Goal: Check status: Check status

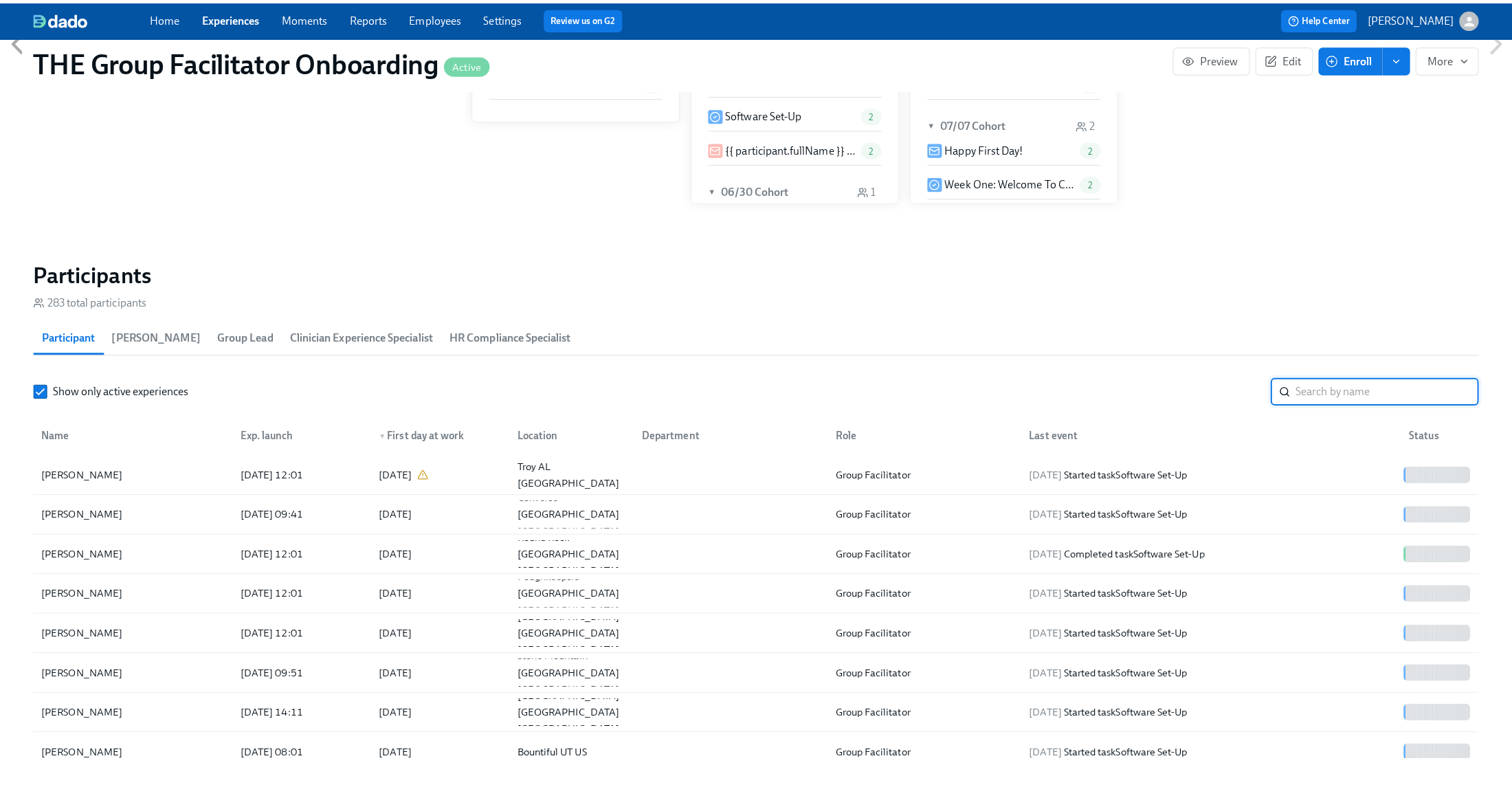
scroll to position [0, 18537]
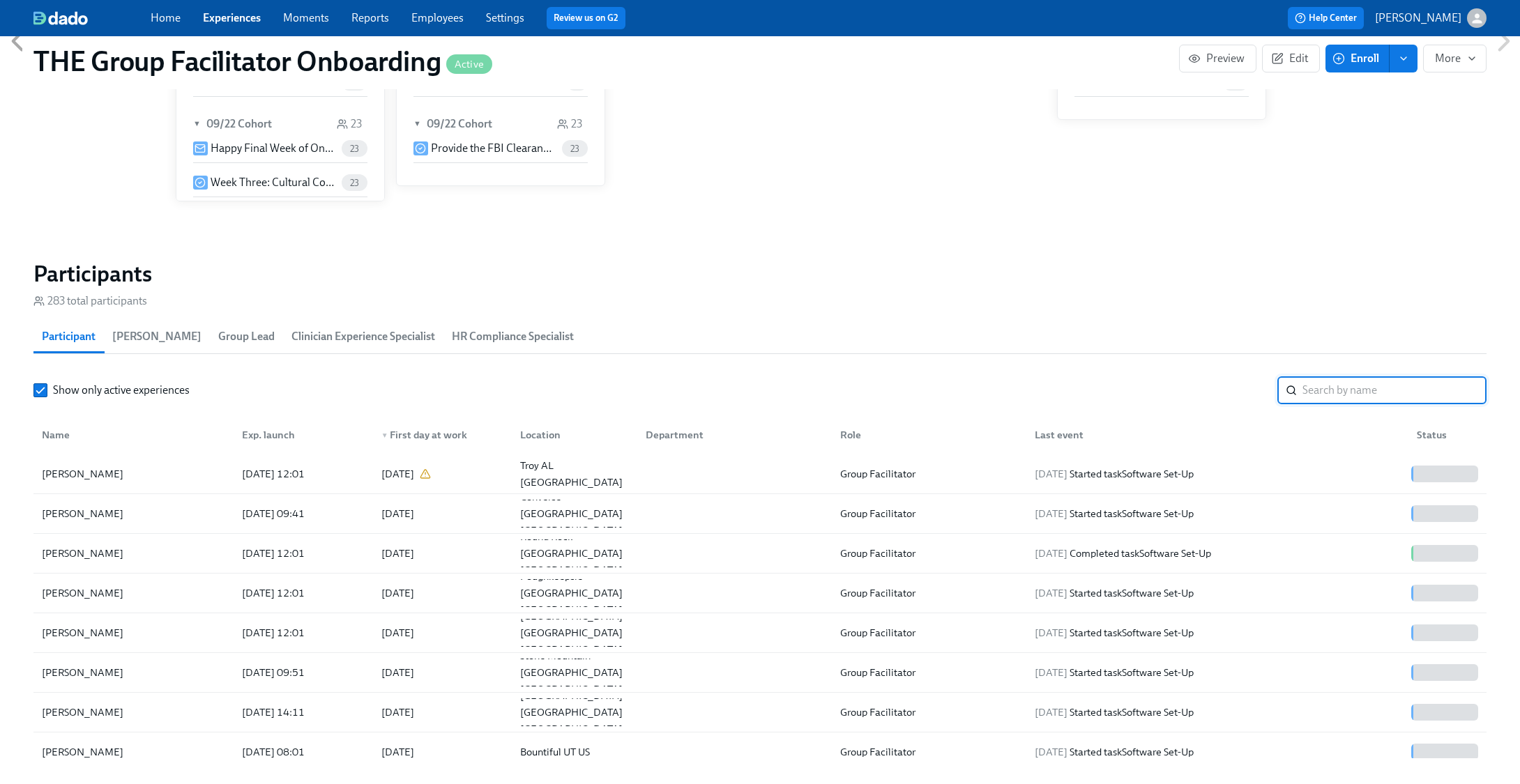
click at [1314, 382] on input "search" at bounding box center [1394, 391] width 184 height 28
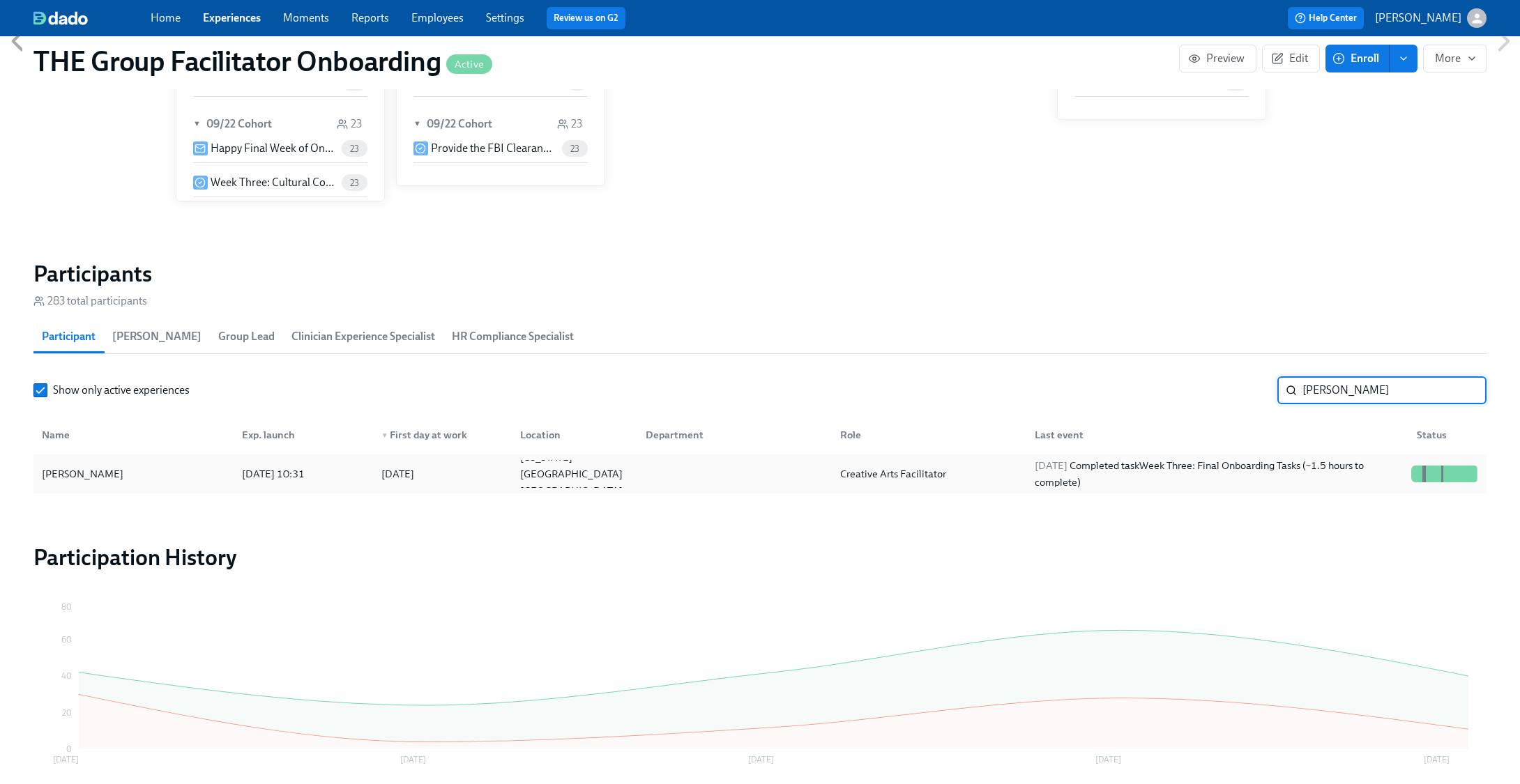
type input "[PERSON_NAME]"
click at [1327, 461] on div "[DATE] Completed task Week Three: Final Onboarding Tasks (~1.5 hours to complet…" at bounding box center [1217, 474] width 377 height 33
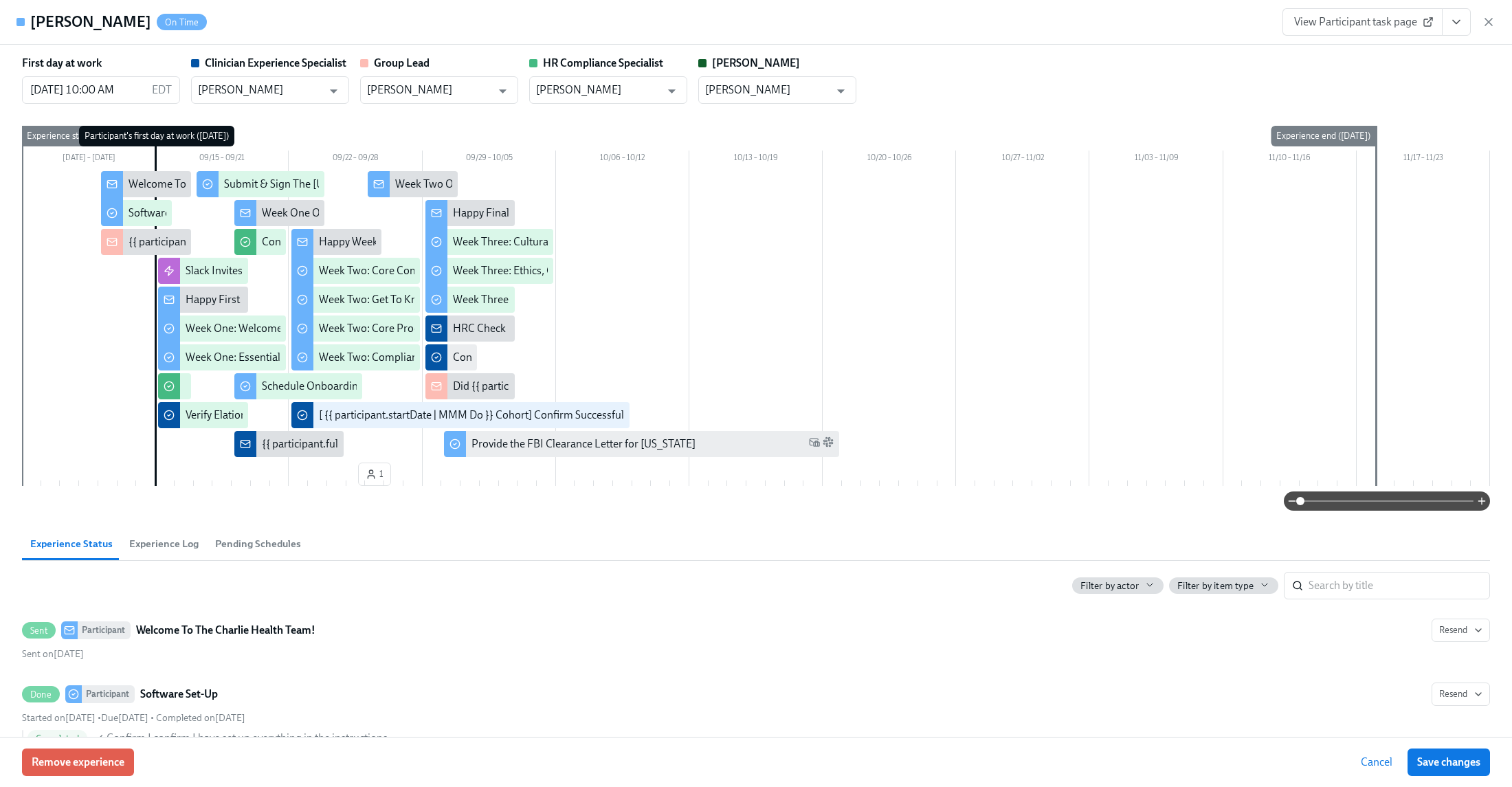
click at [1464, 29] on button "View task page" at bounding box center [1455, 22] width 29 height 28
click at [1433, 49] on link "View Clinician Experience Specialist task page" at bounding box center [1376, 53] width 211 height 15
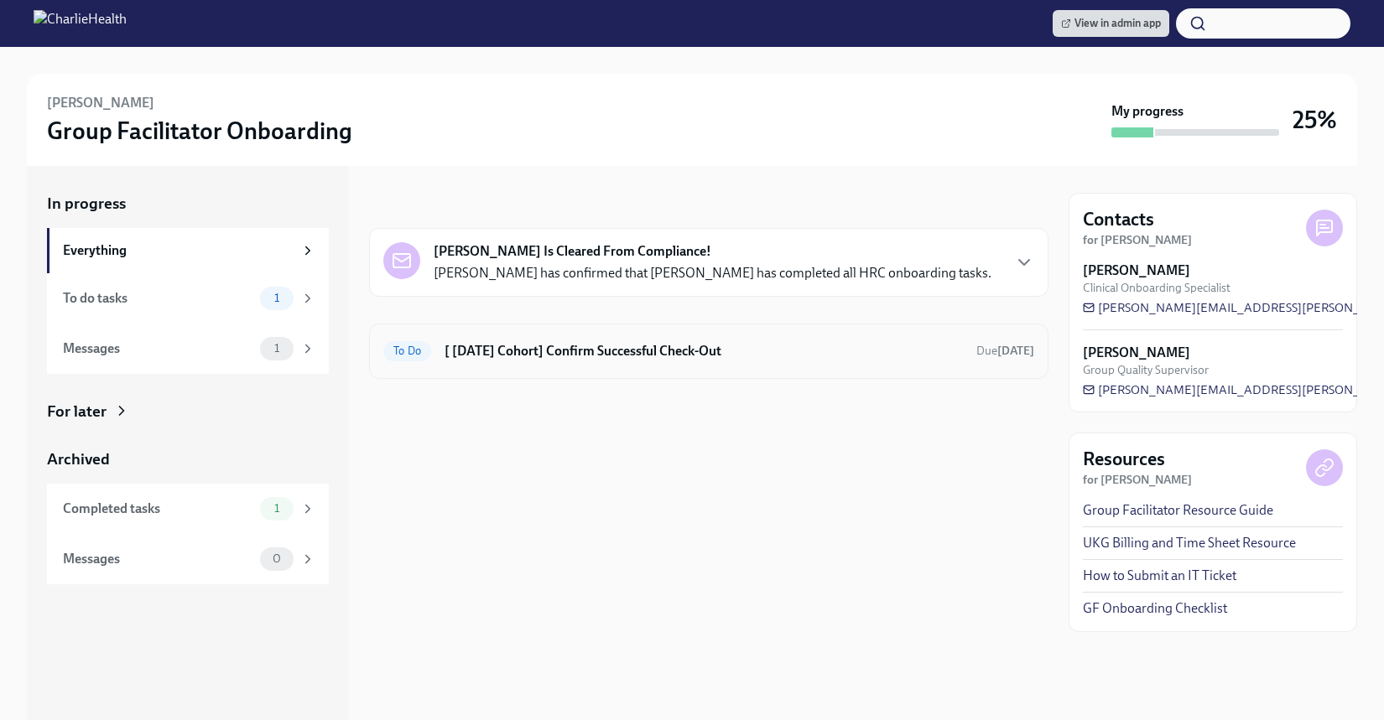
click at [566, 338] on div "To Do [ Sep 15th Cohort] Confirm Successful Check-Out Due in 13 days" at bounding box center [708, 351] width 651 height 27
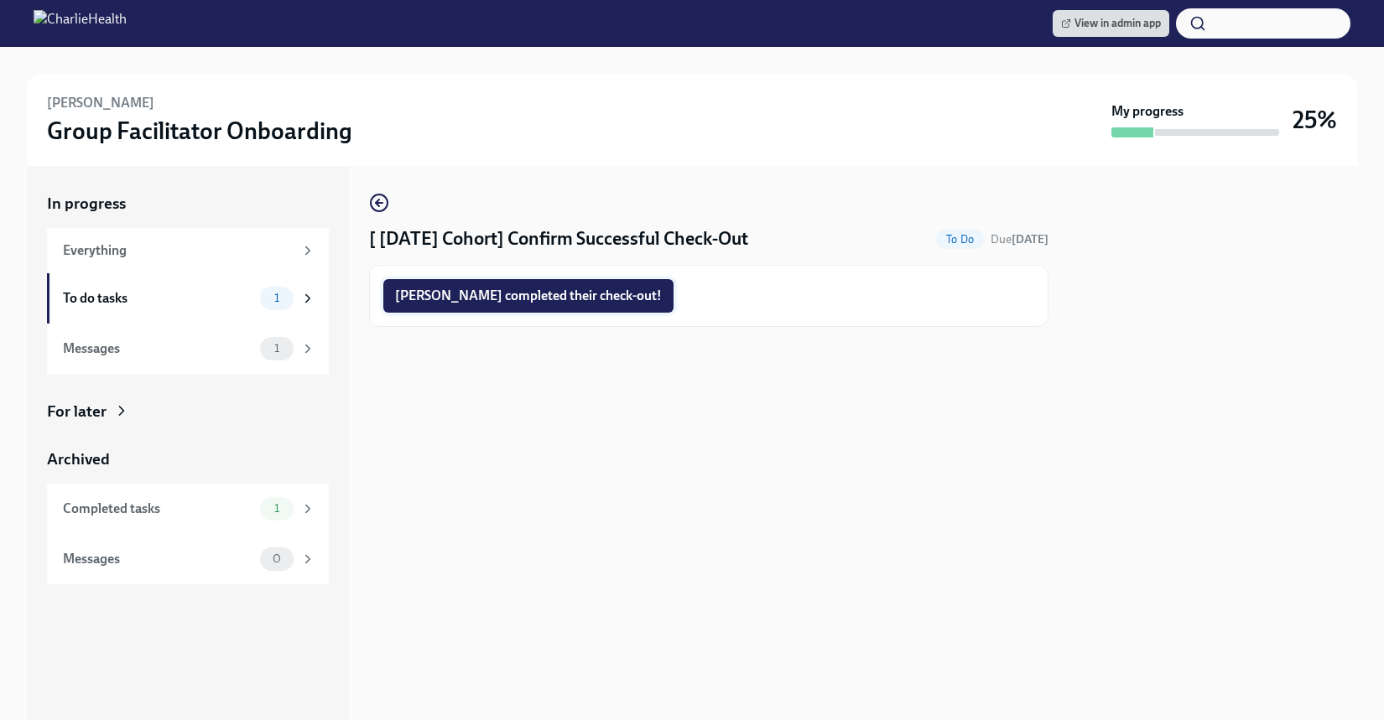
click at [553, 306] on button "Maria completed their check-out!" at bounding box center [528, 296] width 290 height 34
